Goal: Task Accomplishment & Management: Use online tool/utility

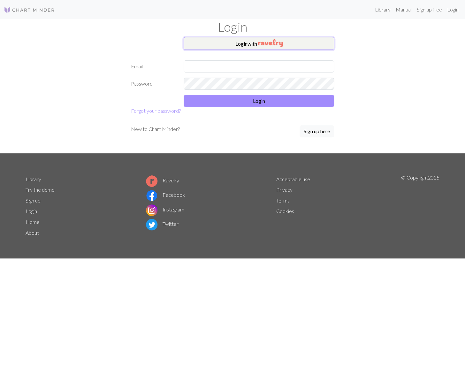
click at [251, 42] on button "Login with" at bounding box center [259, 43] width 150 height 13
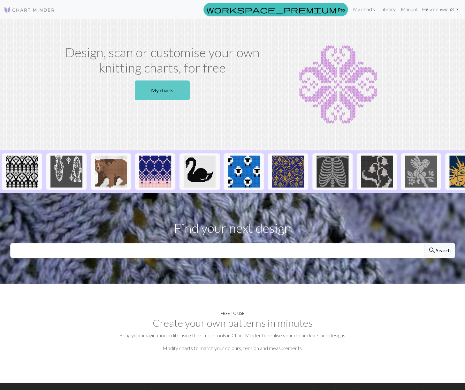
click at [157, 90] on link "My charts" at bounding box center [162, 90] width 55 height 20
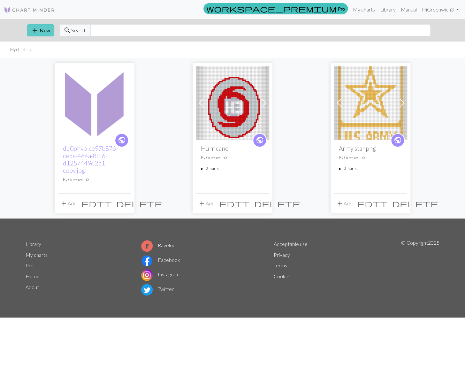
click at [46, 28] on button "add New" at bounding box center [40, 30] width 27 height 12
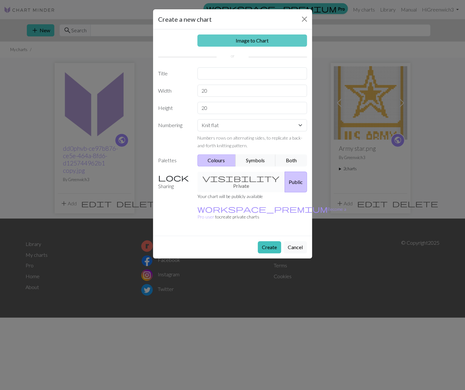
click at [252, 40] on link "Image to Chart" at bounding box center [252, 40] width 110 height 12
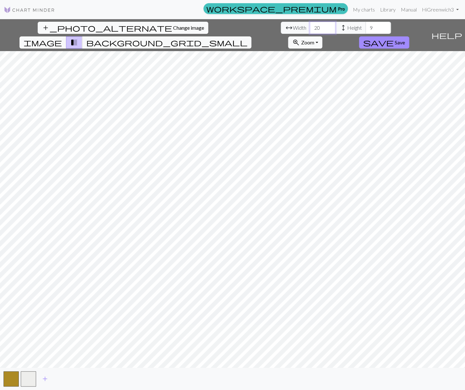
drag, startPoint x: 146, startPoint y: 28, endPoint x: 130, endPoint y: 29, distance: 16.0
click at [310, 29] on input "20" at bounding box center [323, 28] width 26 height 12
type input "54"
drag, startPoint x: 198, startPoint y: 29, endPoint x: 192, endPoint y: 28, distance: 6.5
click at [365, 28] on input "9" at bounding box center [378, 28] width 26 height 12
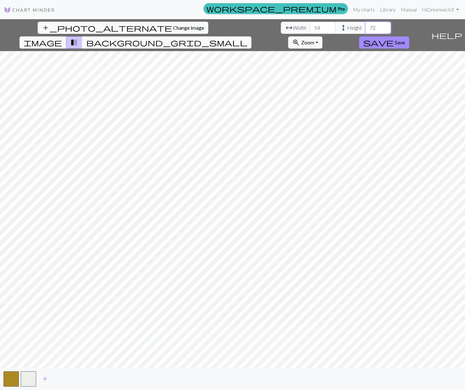
type input "72"
click at [247, 38] on span "background_grid_small" at bounding box center [166, 42] width 161 height 9
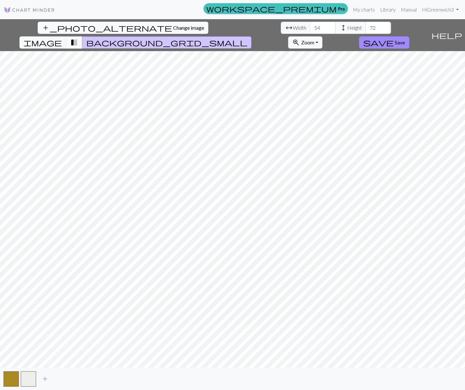
click at [78, 38] on span "transition_fade" at bounding box center [74, 42] width 8 height 9
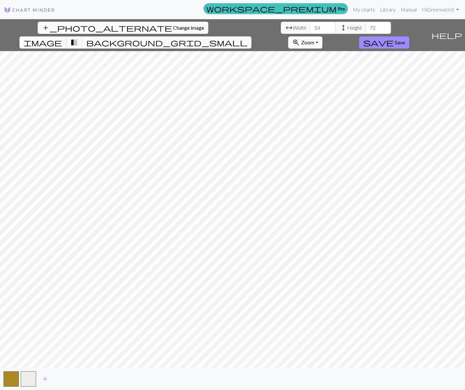
click at [62, 38] on span "image" at bounding box center [43, 42] width 38 height 9
click at [410, 9] on link "Manual" at bounding box center [408, 9] width 21 height 13
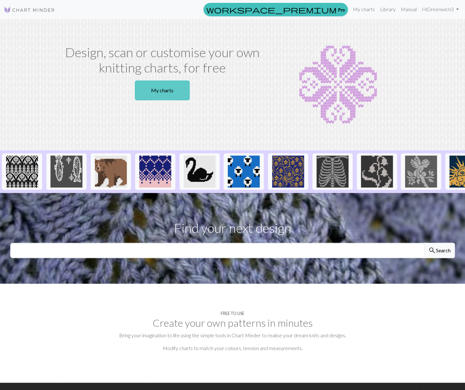
click at [157, 87] on link "My charts" at bounding box center [162, 90] width 55 height 20
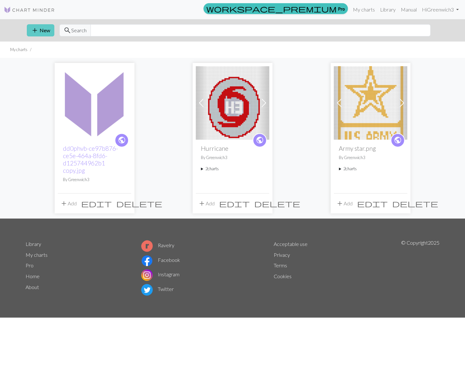
click at [44, 28] on button "add New" at bounding box center [40, 30] width 27 height 12
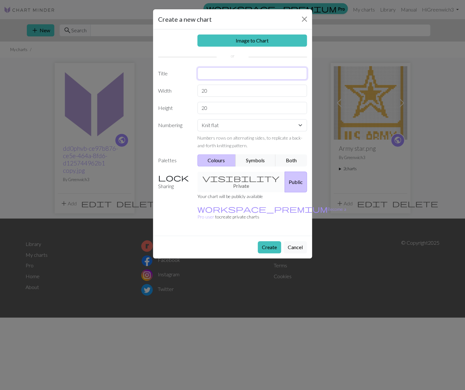
click at [208, 77] on input "text" at bounding box center [252, 73] width 110 height 12
type input "Ranger"
drag, startPoint x: 209, startPoint y: 93, endPoint x: 186, endPoint y: 92, distance: 23.0
click at [197, 92] on input "20" at bounding box center [252, 91] width 110 height 12
type input "54"
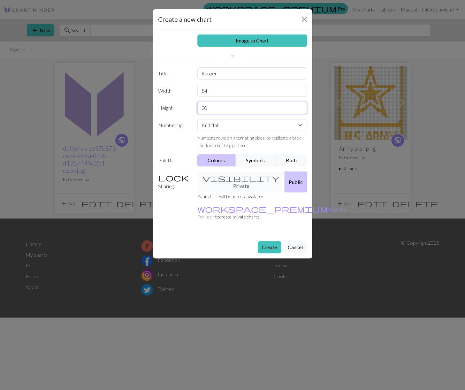
drag, startPoint x: 218, startPoint y: 109, endPoint x: 189, endPoint y: 108, distance: 29.4
click at [197, 108] on input "20" at bounding box center [252, 108] width 110 height 12
type input "72"
click at [188, 132] on label "Numbering" at bounding box center [173, 134] width 39 height 30
click at [292, 157] on button "Both" at bounding box center [291, 160] width 32 height 12
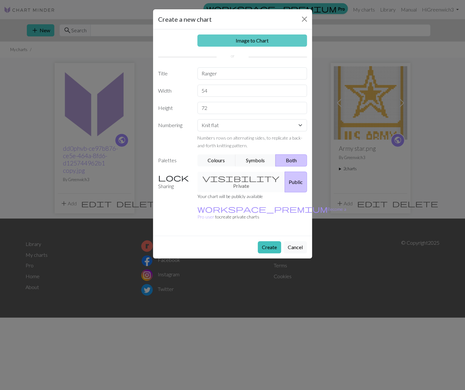
click at [240, 40] on link "Image to Chart" at bounding box center [252, 40] width 110 height 12
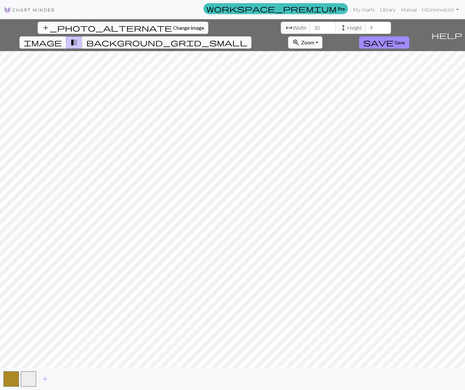
click at [173, 26] on span "Change image" at bounding box center [188, 28] width 31 height 6
drag, startPoint x: 146, startPoint y: 29, endPoint x: 128, endPoint y: 29, distance: 18.2
click at [310, 29] on input "20" at bounding box center [323, 28] width 26 height 12
type input "54"
drag, startPoint x: 198, startPoint y: 29, endPoint x: 189, endPoint y: 29, distance: 8.6
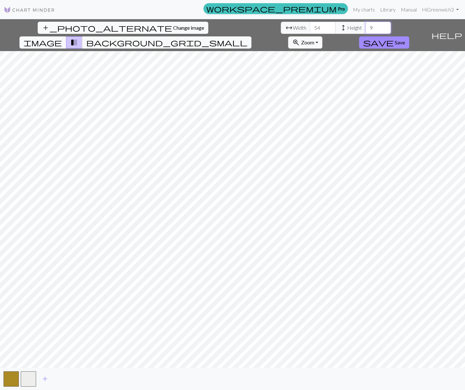
click at [365, 29] on input "9" at bounding box center [378, 28] width 26 height 12
type input "72"
click at [322, 36] on button "zoom_in Zoom Zoom" at bounding box center [305, 42] width 34 height 12
click at [405, 39] on span "Save" at bounding box center [400, 42] width 10 height 6
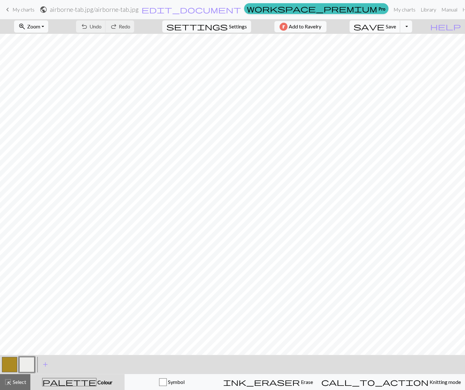
scroll to position [168, 1]
click at [48, 25] on button "zoom_in Zoom Zoom" at bounding box center [31, 26] width 34 height 12
click at [46, 49] on button "Fit width" at bounding box center [39, 51] width 50 height 10
click at [48, 24] on button "zoom_in Zoom Zoom" at bounding box center [31, 26] width 34 height 12
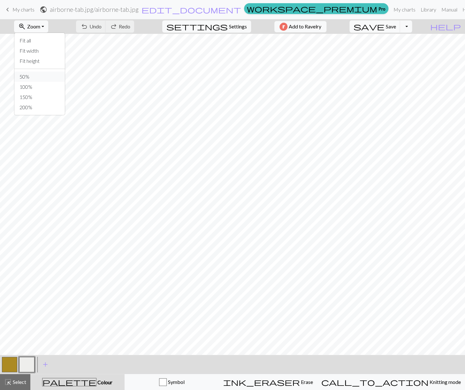
click at [40, 74] on button "50%" at bounding box center [39, 77] width 50 height 10
click at [48, 24] on button "zoom_in Zoom Zoom" at bounding box center [31, 26] width 34 height 12
click at [36, 76] on button "50%" at bounding box center [39, 77] width 50 height 10
click at [412, 27] on button "Toggle Dropdown" at bounding box center [406, 26] width 12 height 12
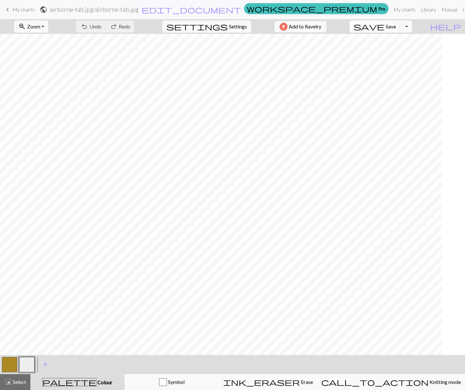
scroll to position [0, 16]
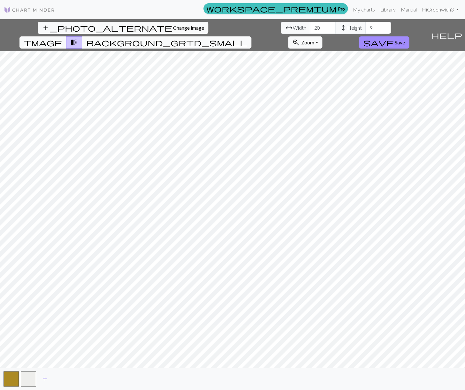
click at [247, 38] on span "background_grid_small" at bounding box center [166, 42] width 161 height 9
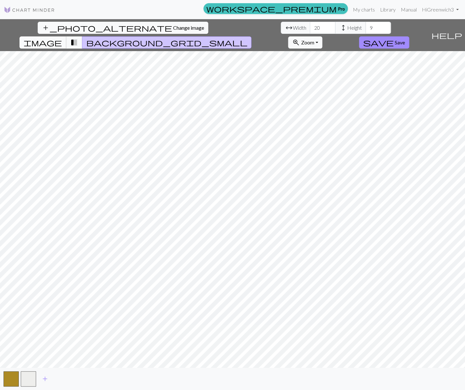
click at [62, 38] on span "image" at bounding box center [43, 42] width 38 height 9
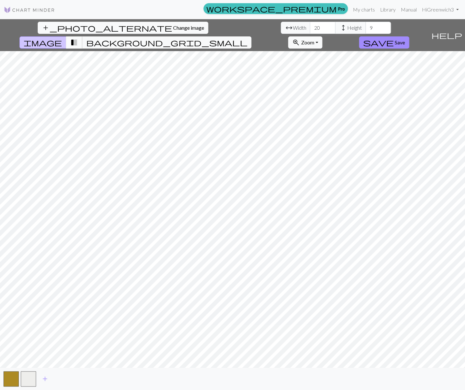
click at [78, 38] on span "transition_fade" at bounding box center [74, 42] width 8 height 9
click at [7, 377] on button "button" at bounding box center [11, 378] width 15 height 15
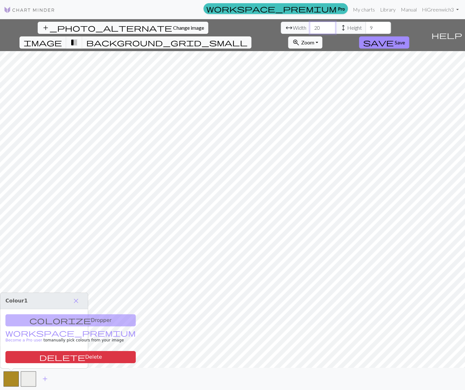
drag, startPoint x: 144, startPoint y: 29, endPoint x: 137, endPoint y: 30, distance: 7.1
click at [310, 30] on input "20" at bounding box center [323, 28] width 26 height 12
type input "54"
drag, startPoint x: 198, startPoint y: 25, endPoint x: 192, endPoint y: 28, distance: 7.1
click at [365, 28] on input "9" at bounding box center [378, 28] width 26 height 12
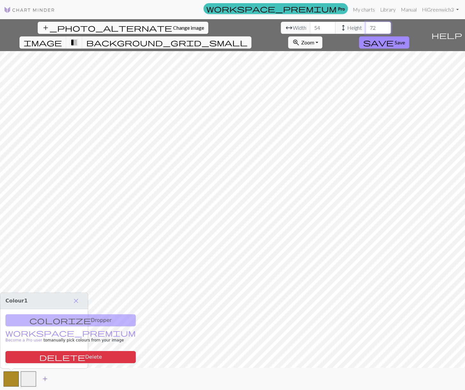
type input "72"
click at [45, 376] on span "add" at bounding box center [45, 378] width 8 height 9
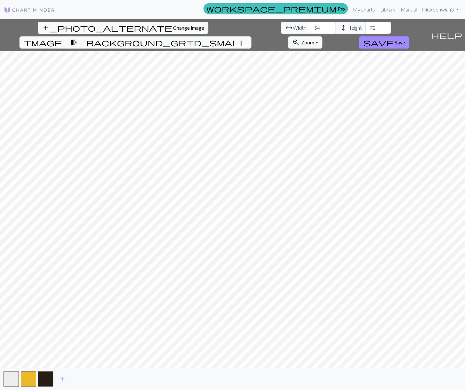
click at [237, 370] on div "add_photo_alternate Change image arrow_range Width 54 height Height 72 image tr…" at bounding box center [232, 204] width 465 height 371
click at [247, 38] on span "background_grid_small" at bounding box center [166, 42] width 161 height 9
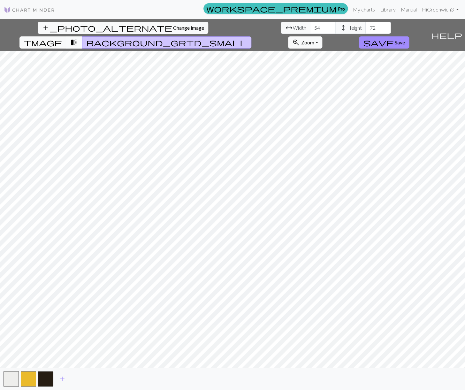
click at [78, 38] on span "transition_fade" at bounding box center [74, 42] width 8 height 9
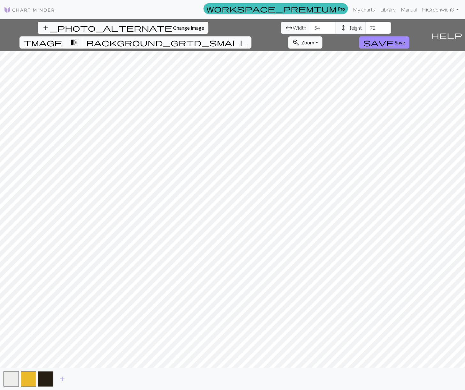
click at [247, 38] on span "background_grid_small" at bounding box center [166, 42] width 161 height 9
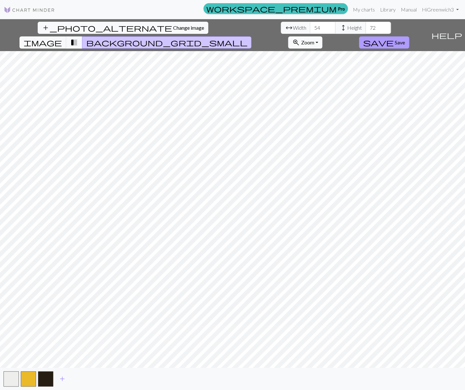
click at [405, 39] on span "Save" at bounding box center [400, 42] width 10 height 6
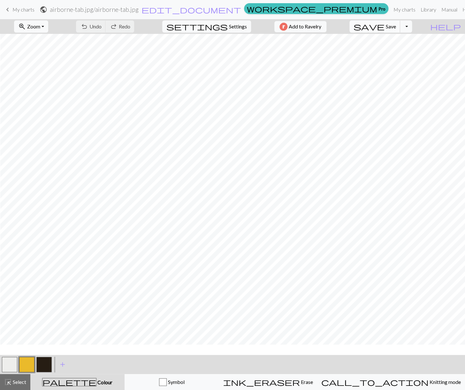
scroll to position [118, 0]
click at [43, 363] on button "button" at bounding box center [43, 364] width 15 height 15
click at [23, 362] on button "button" at bounding box center [26, 364] width 15 height 15
click at [42, 364] on button "button" at bounding box center [43, 364] width 15 height 15
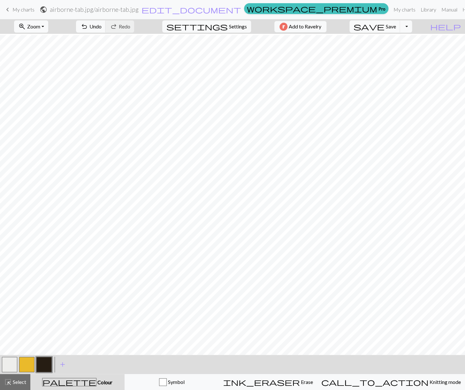
scroll to position [114, 0]
click at [24, 359] on button "button" at bounding box center [26, 364] width 15 height 15
click at [45, 361] on button "button" at bounding box center [43, 364] width 15 height 15
click at [43, 364] on button "button" at bounding box center [43, 364] width 15 height 15
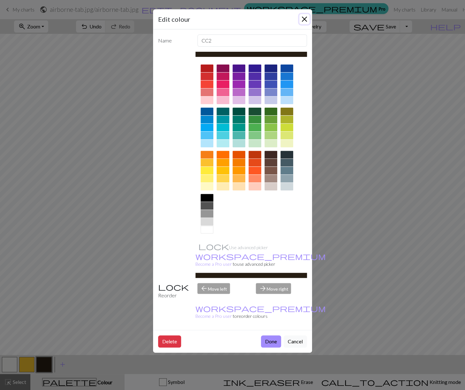
click at [303, 17] on button "Close" at bounding box center [304, 19] width 10 height 10
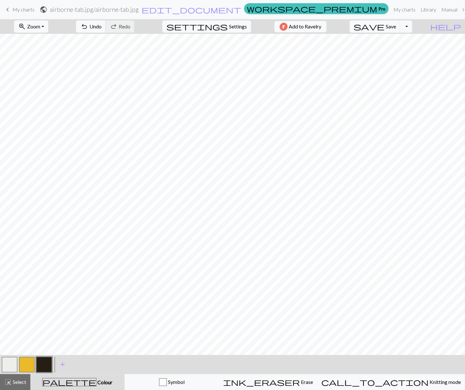
click at [25, 360] on button "button" at bounding box center [26, 364] width 15 height 15
click at [43, 359] on button "button" at bounding box center [43, 364] width 15 height 15
drag, startPoint x: 24, startPoint y: 363, endPoint x: 49, endPoint y: 355, distance: 25.6
click at [24, 363] on button "button" at bounding box center [26, 364] width 15 height 15
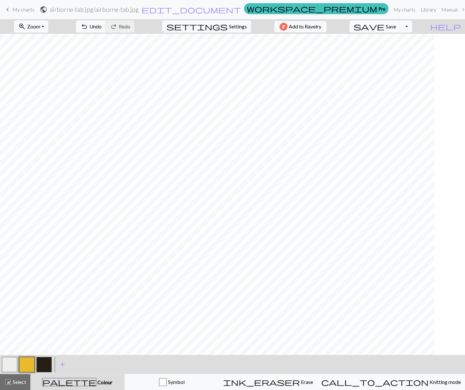
scroll to position [120, 0]
click at [10, 360] on button "button" at bounding box center [9, 364] width 15 height 15
drag, startPoint x: 26, startPoint y: 360, endPoint x: 31, endPoint y: 357, distance: 6.5
click at [26, 360] on button "button" at bounding box center [26, 364] width 15 height 15
click at [8, 359] on button "button" at bounding box center [9, 364] width 15 height 15
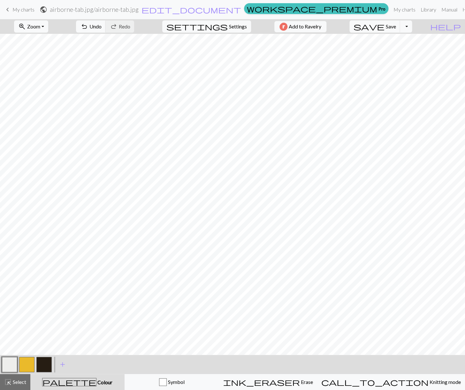
click at [27, 359] on button "button" at bounding box center [26, 364] width 15 height 15
drag, startPoint x: 5, startPoint y: 360, endPoint x: 10, endPoint y: 357, distance: 5.7
click at [5, 360] on button "button" at bounding box center [9, 364] width 15 height 15
click at [48, 25] on button "zoom_in Zoom Zoom" at bounding box center [31, 26] width 34 height 12
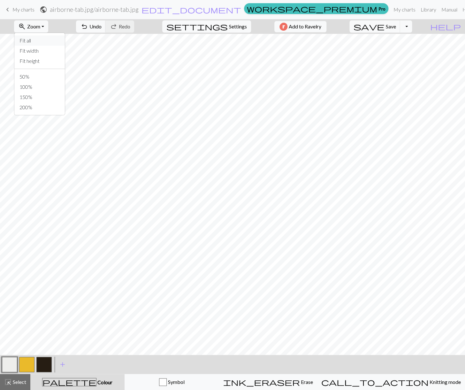
click at [40, 39] on button "Fit all" at bounding box center [39, 40] width 50 height 10
click at [10, 362] on button "button" at bounding box center [9, 364] width 15 height 15
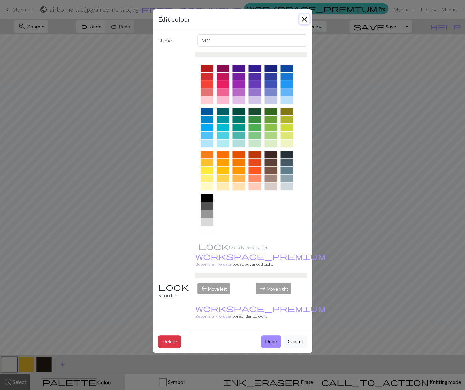
drag, startPoint x: 305, startPoint y: 17, endPoint x: 315, endPoint y: 26, distance: 13.4
click at [306, 18] on button "Close" at bounding box center [304, 19] width 10 height 10
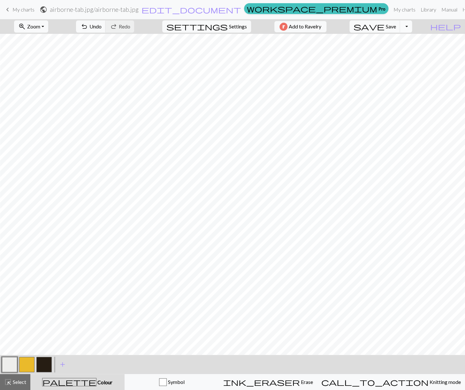
click at [412, 26] on button "Toggle Dropdown" at bounding box center [406, 26] width 12 height 12
click at [399, 51] on button "save_alt Download" at bounding box center [358, 51] width 105 height 10
click at [214, 18] on button "Download" at bounding box center [216, 21] width 31 height 12
click at [19, 9] on span "My charts" at bounding box center [23, 9] width 22 height 6
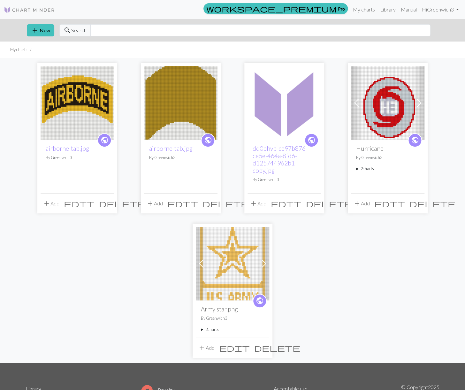
click at [210, 201] on span "delete" at bounding box center [225, 203] width 46 height 9
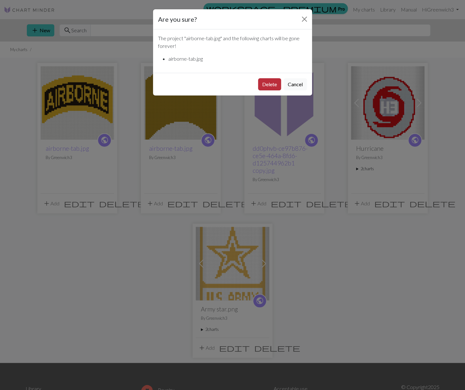
click at [269, 82] on button "Delete" at bounding box center [269, 84] width 23 height 12
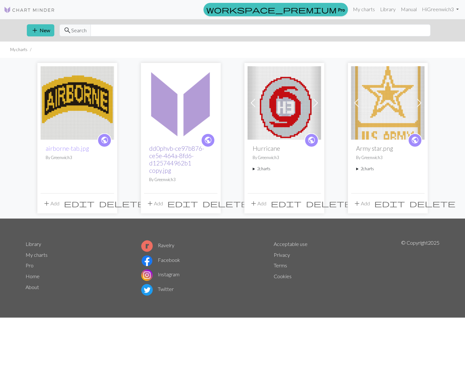
click at [173, 155] on link "dd0phvb-ce97b876-ce5e-464a-8fd6-d125744962b1 copy.jpg" at bounding box center [176, 159] width 55 height 29
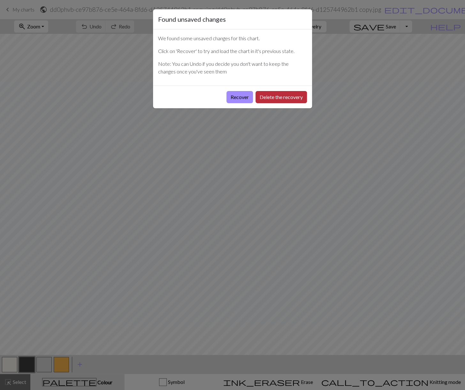
click at [296, 96] on button "Delete the recovery" at bounding box center [280, 97] width 51 height 12
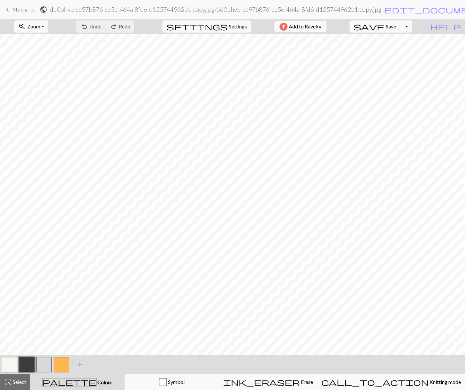
click at [12, 8] on link "keyboard_arrow_left My charts" at bounding box center [19, 9] width 31 height 11
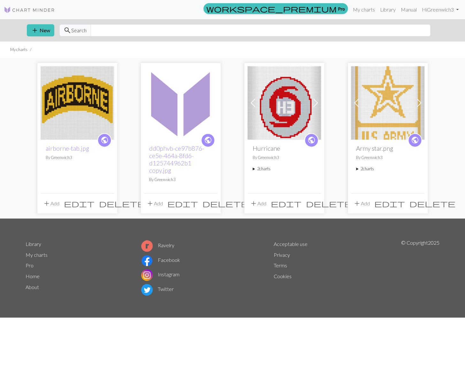
click at [212, 201] on span "delete" at bounding box center [225, 203] width 46 height 9
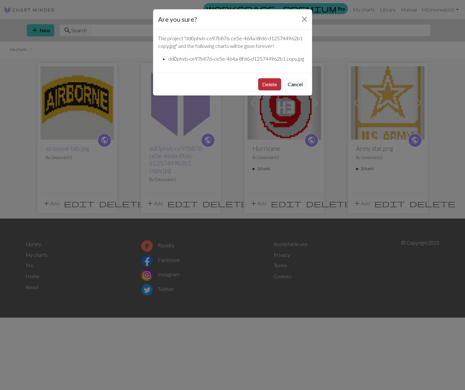
click at [268, 84] on button "Delete" at bounding box center [269, 84] width 23 height 12
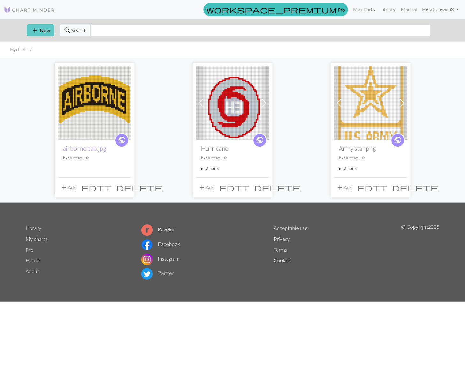
click at [43, 26] on button "add New" at bounding box center [40, 30] width 27 height 12
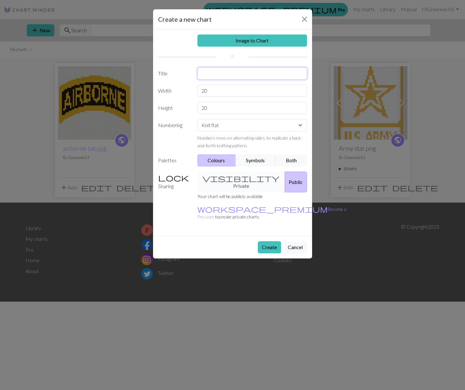
click at [206, 74] on input "text" at bounding box center [252, 73] width 110 height 12
type input "airborne"
drag, startPoint x: 214, startPoint y: 91, endPoint x: 196, endPoint y: 91, distance: 18.2
click at [197, 91] on input "20" at bounding box center [252, 91] width 110 height 12
type input "50"
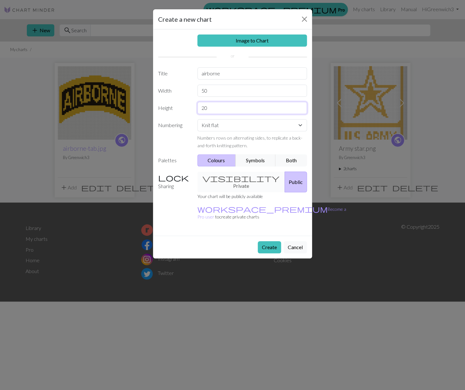
drag, startPoint x: 208, startPoint y: 110, endPoint x: 198, endPoint y: 109, distance: 10.9
click at [198, 109] on input "20" at bounding box center [252, 108] width 110 height 12
type input "72"
click at [263, 39] on link "Image to Chart" at bounding box center [252, 40] width 110 height 12
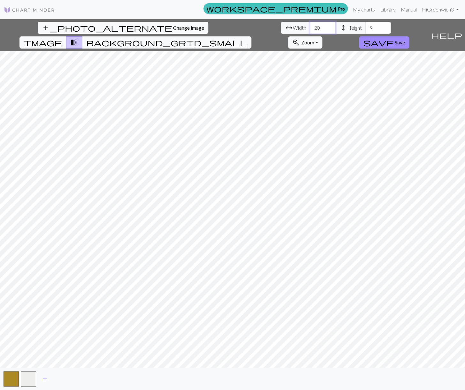
drag, startPoint x: 145, startPoint y: 28, endPoint x: 136, endPoint y: 29, distance: 8.6
click at [310, 29] on input "20" at bounding box center [323, 28] width 26 height 12
type input "50"
drag, startPoint x: 197, startPoint y: 28, endPoint x: 189, endPoint y: 28, distance: 7.7
click at [365, 28] on input "9" at bounding box center [378, 28] width 26 height 12
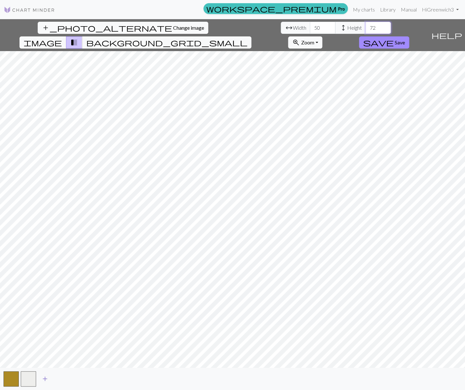
type input "72"
click at [44, 377] on span "add" at bounding box center [45, 378] width 8 height 9
click at [247, 38] on span "background_grid_small" at bounding box center [166, 42] width 161 height 9
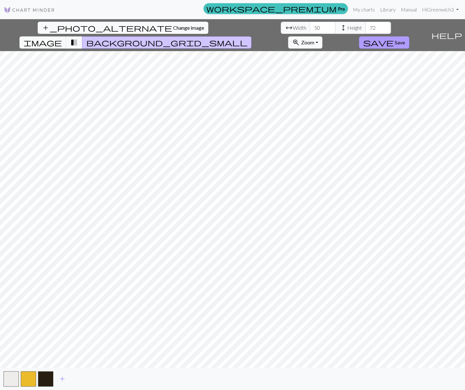
click at [405, 39] on span "Save" at bounding box center [400, 42] width 10 height 6
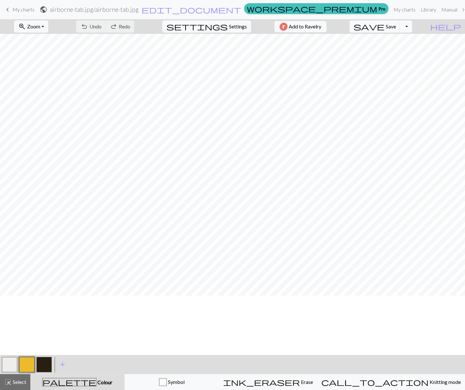
scroll to position [11, 0]
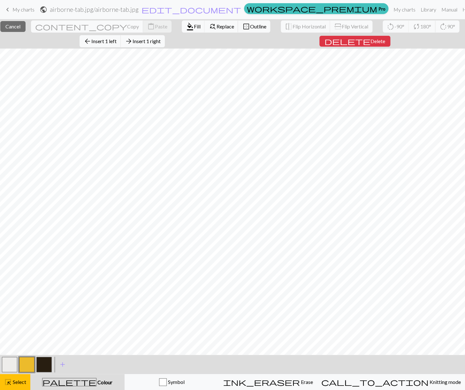
click at [19, 10] on span "My charts" at bounding box center [23, 9] width 22 height 6
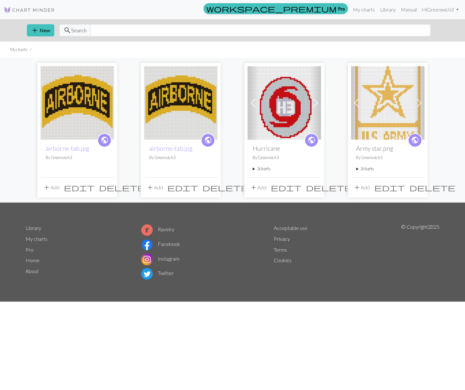
click at [108, 185] on span "delete" at bounding box center [122, 187] width 46 height 9
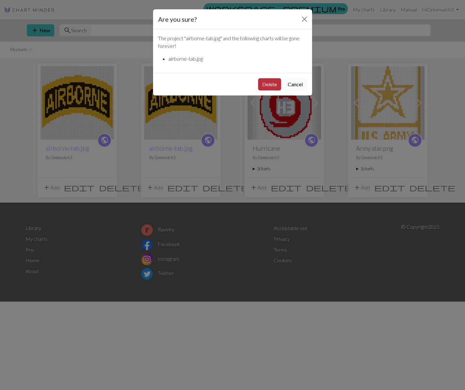
click at [265, 85] on button "Delete" at bounding box center [269, 84] width 23 height 12
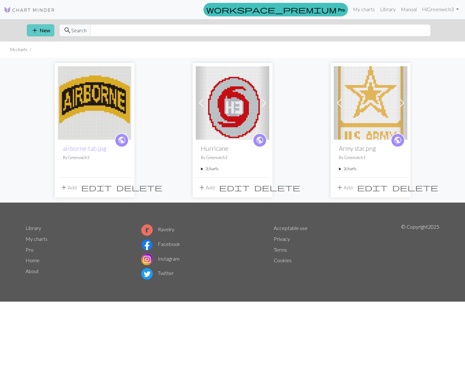
click at [42, 29] on button "add New" at bounding box center [40, 30] width 27 height 12
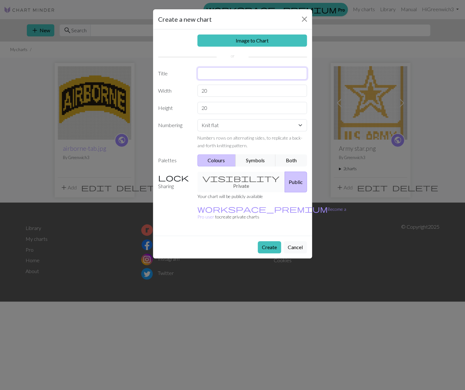
click at [211, 74] on input "text" at bounding box center [252, 73] width 110 height 12
type input "airborne"
click at [255, 41] on link "Image to Chart" at bounding box center [252, 40] width 110 height 12
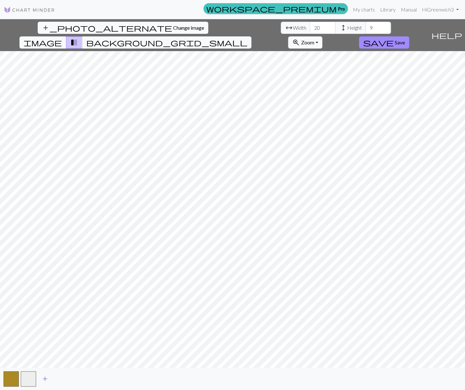
click at [46, 379] on span "add" at bounding box center [45, 378] width 8 height 9
drag, startPoint x: 146, startPoint y: 27, endPoint x: 135, endPoint y: 28, distance: 11.2
click at [310, 28] on input "20" at bounding box center [323, 28] width 26 height 12
type input "44"
drag, startPoint x: 197, startPoint y: 28, endPoint x: 192, endPoint y: 29, distance: 5.6
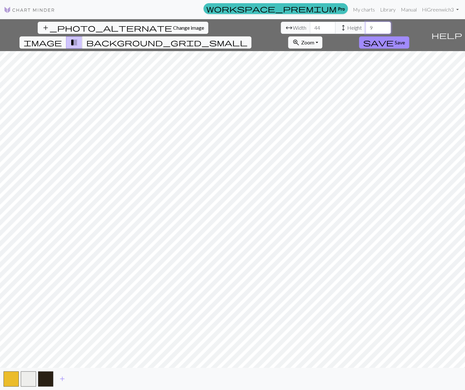
click at [365, 29] on input "9" at bounding box center [378, 28] width 26 height 12
type input "72"
click at [405, 39] on span "Save" at bounding box center [400, 42] width 10 height 6
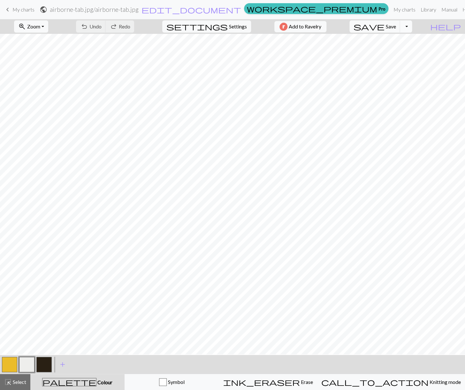
scroll to position [134, 1]
click at [46, 361] on button "button" at bounding box center [43, 364] width 15 height 15
click at [14, 363] on button "button" at bounding box center [9, 364] width 15 height 15
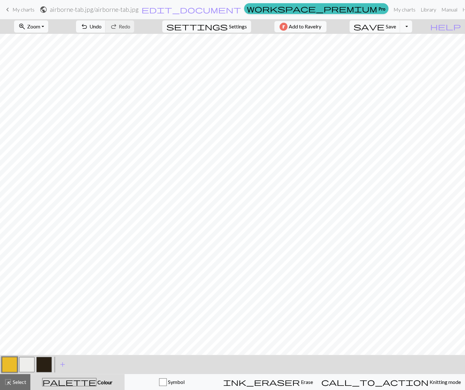
click at [47, 362] on button "button" at bounding box center [43, 364] width 15 height 15
click at [6, 363] on button "button" at bounding box center [9, 364] width 15 height 15
click at [27, 365] on button "button" at bounding box center [26, 364] width 15 height 15
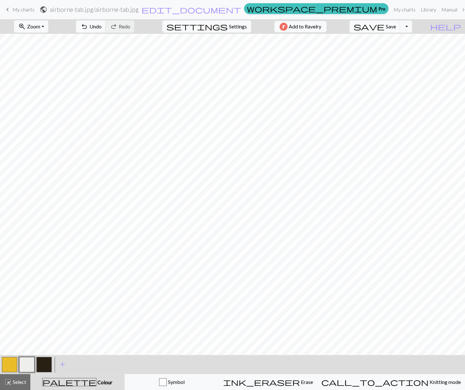
scroll to position [105, 0]
drag, startPoint x: 10, startPoint y: 361, endPoint x: 16, endPoint y: 358, distance: 7.2
click at [11, 360] on button "button" at bounding box center [9, 364] width 15 height 15
click at [26, 361] on button "button" at bounding box center [26, 364] width 15 height 15
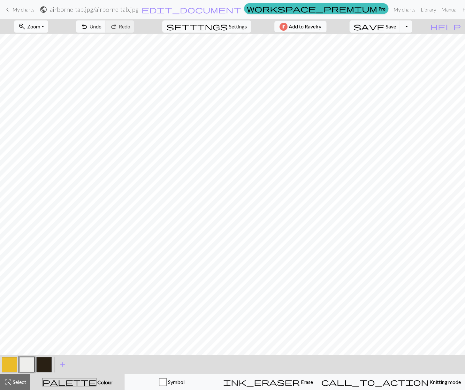
click at [48, 25] on button "zoom_in Zoom Zoom" at bounding box center [31, 26] width 34 height 12
click at [45, 40] on button "Fit all" at bounding box center [39, 40] width 50 height 10
click at [12, 359] on button "button" at bounding box center [9, 364] width 15 height 15
drag, startPoint x: 25, startPoint y: 361, endPoint x: 31, endPoint y: 357, distance: 6.6
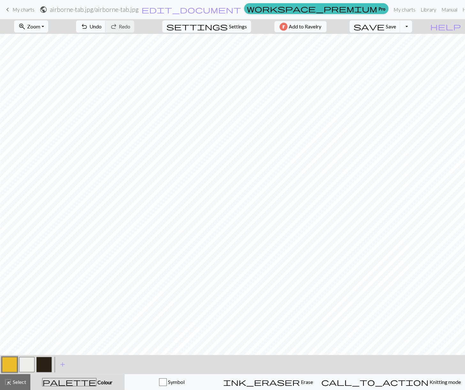
click at [25, 361] on button "button" at bounding box center [26, 364] width 15 height 15
click at [6, 361] on button "button" at bounding box center [9, 364] width 15 height 15
click at [25, 360] on button "button" at bounding box center [26, 364] width 15 height 15
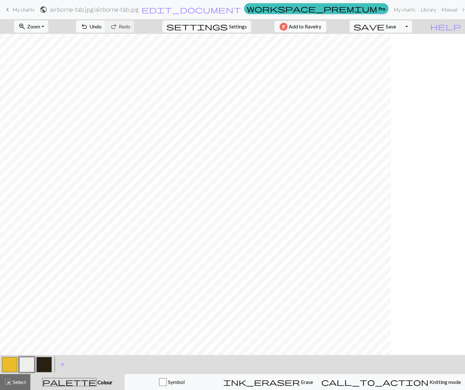
scroll to position [0, 5]
drag, startPoint x: 11, startPoint y: 361, endPoint x: 13, endPoint y: 356, distance: 5.8
click at [11, 361] on button "button" at bounding box center [9, 364] width 15 height 15
click at [412, 27] on button "Toggle Dropdown" at bounding box center [406, 26] width 12 height 12
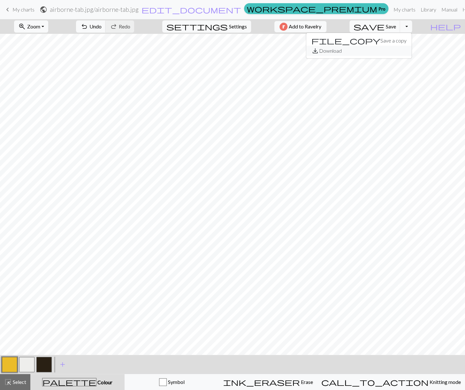
click at [402, 50] on button "save_alt Download" at bounding box center [358, 51] width 105 height 10
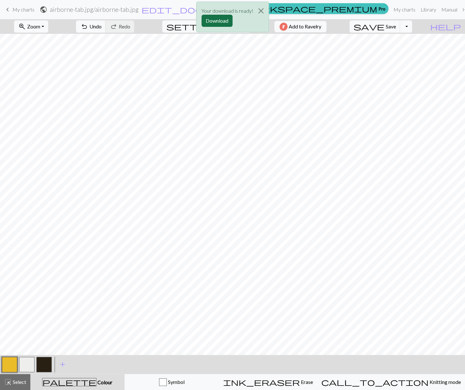
click at [217, 19] on button "Download" at bounding box center [216, 21] width 31 height 12
